Goal: Check status: Check status

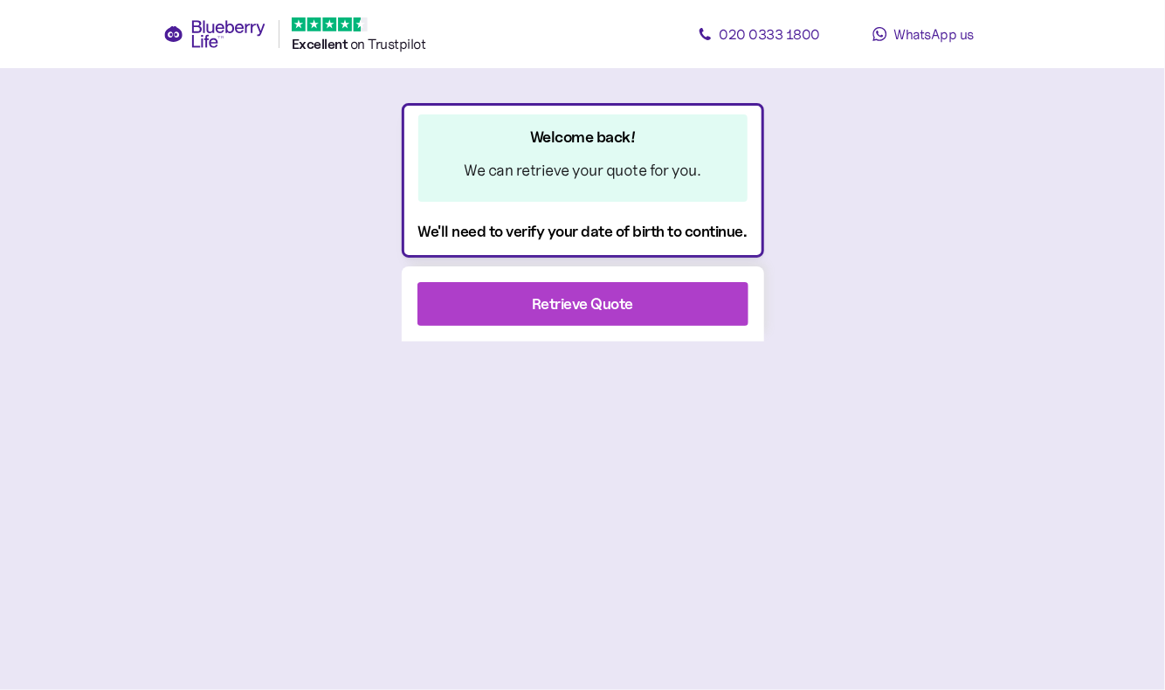
click at [645, 287] on div "Retrieve Quote" at bounding box center [583, 304] width 284 height 42
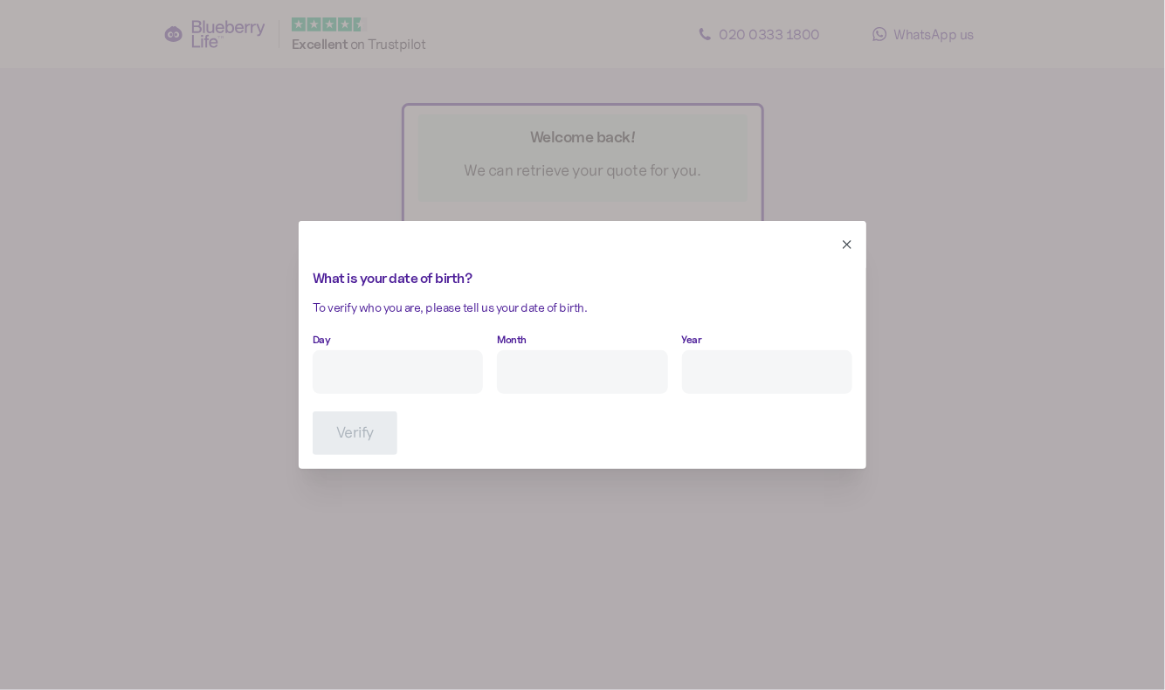
click at [415, 383] on input "Day" at bounding box center [398, 372] width 170 height 44
type input "30"
type input "9"
type input "****"
click at [331, 441] on button "Verify" at bounding box center [355, 433] width 85 height 44
